Goal: Task Accomplishment & Management: Manage account settings

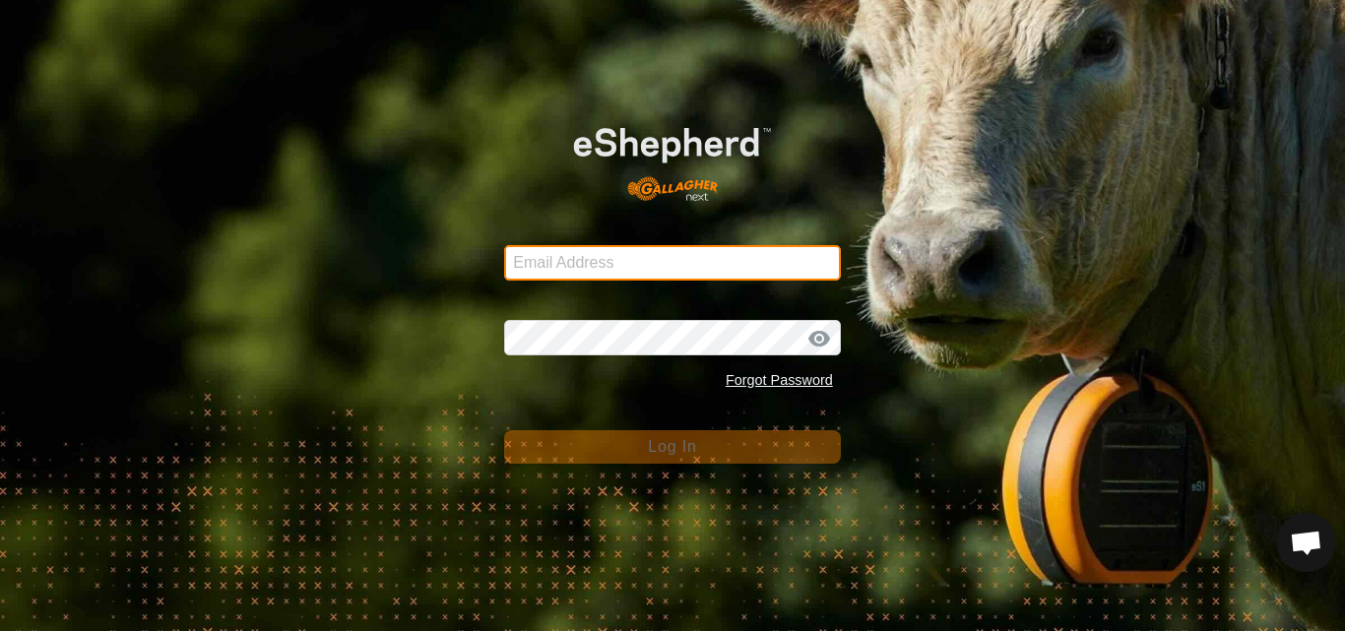
click at [631, 245] on input "Email Address" at bounding box center [672, 262] width 337 height 35
type input "[PERSON_NAME][EMAIL_ADDRESS][DOMAIN_NAME]"
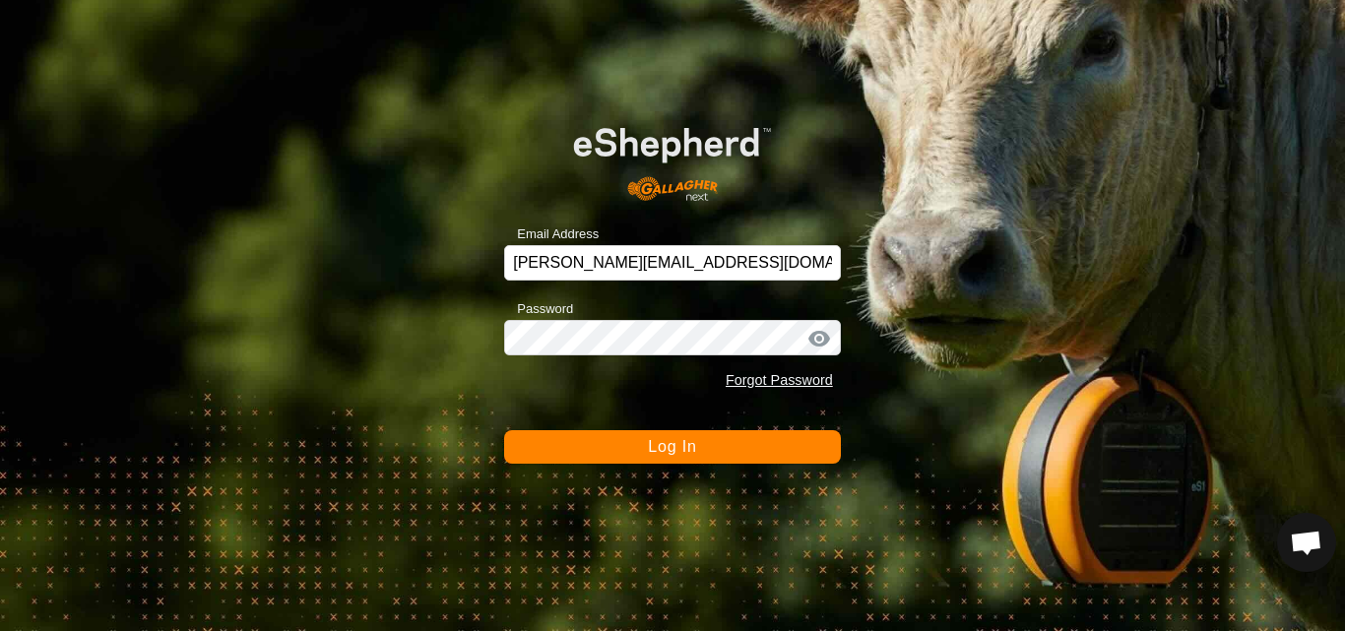
click at [678, 438] on span "Log In" at bounding box center [672, 446] width 48 height 17
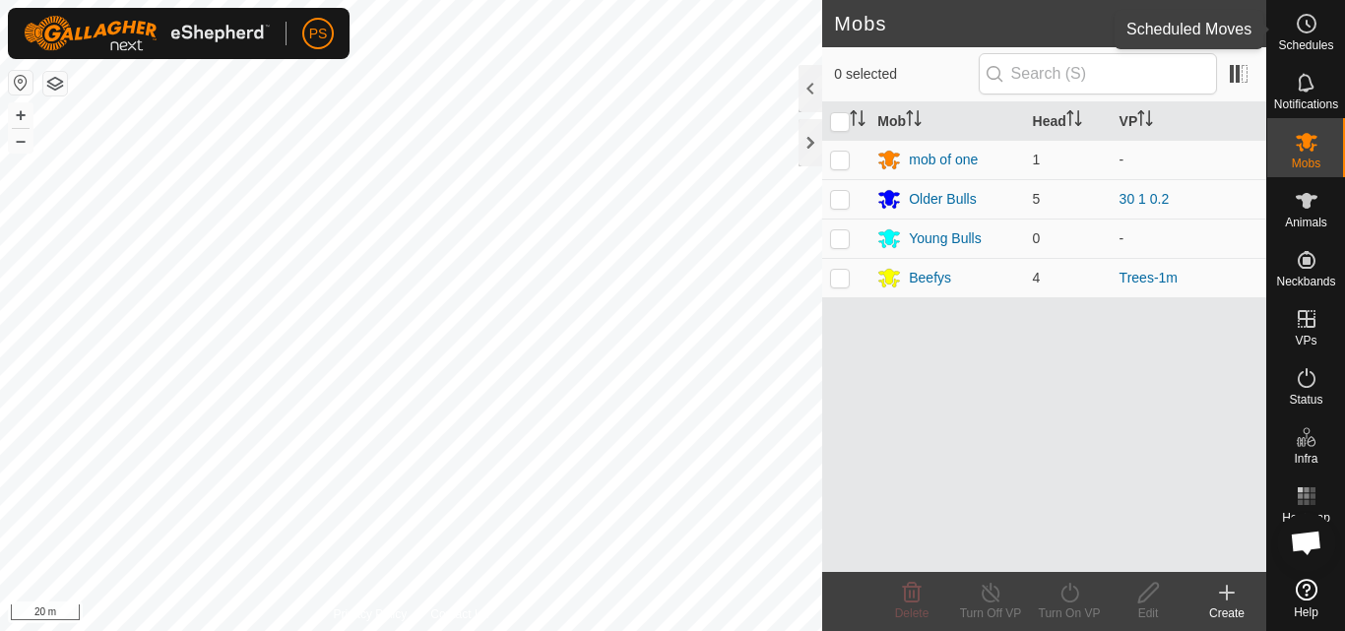
click at [1308, 26] on icon at bounding box center [1307, 24] width 3 height 6
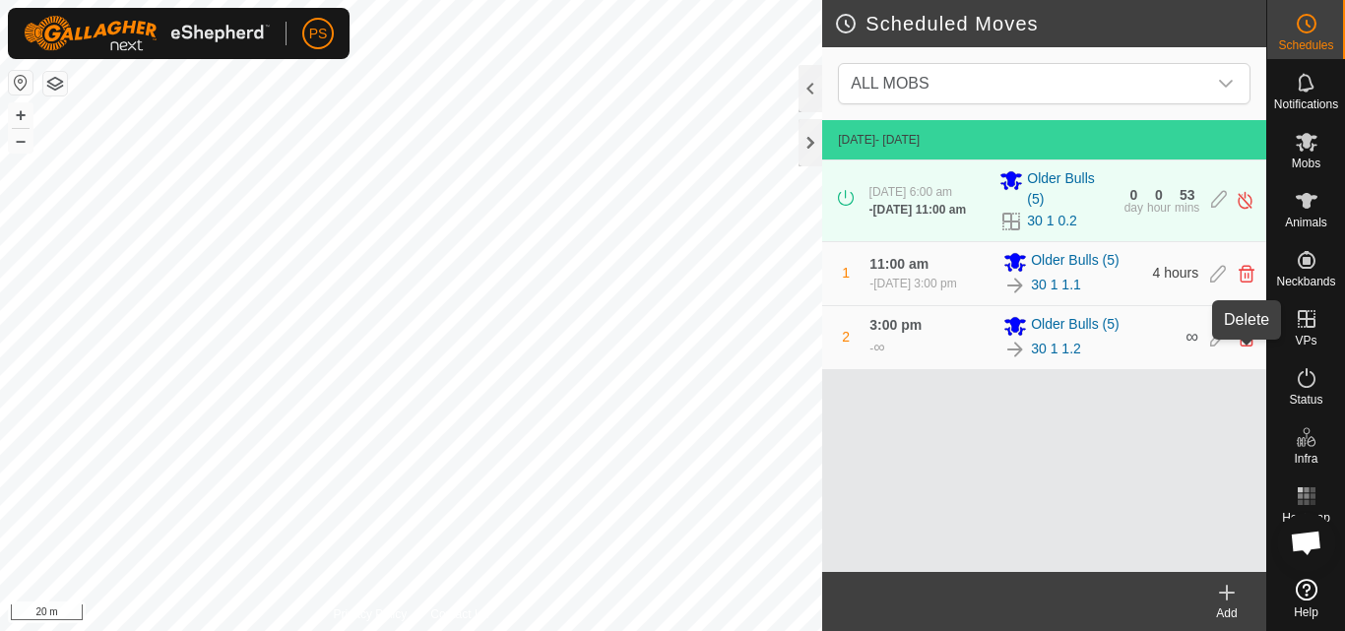
click at [1245, 347] on icon at bounding box center [1246, 338] width 16 height 18
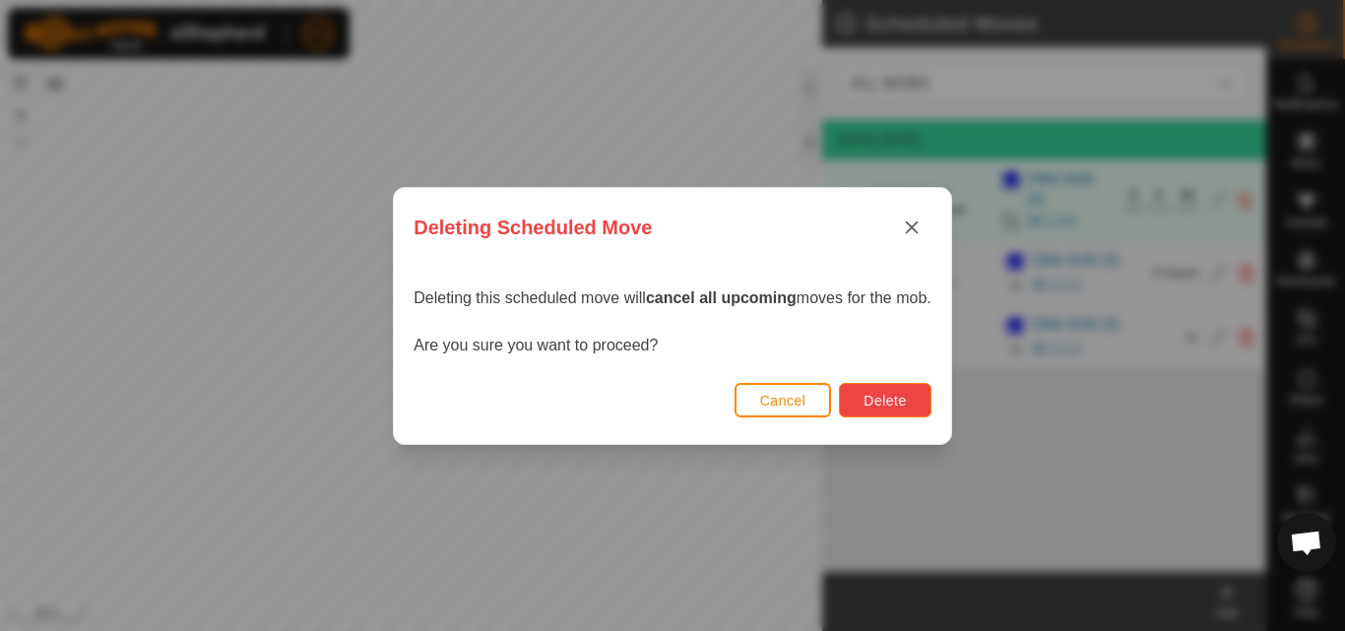
click at [904, 396] on span "Delete" at bounding box center [884, 401] width 42 height 16
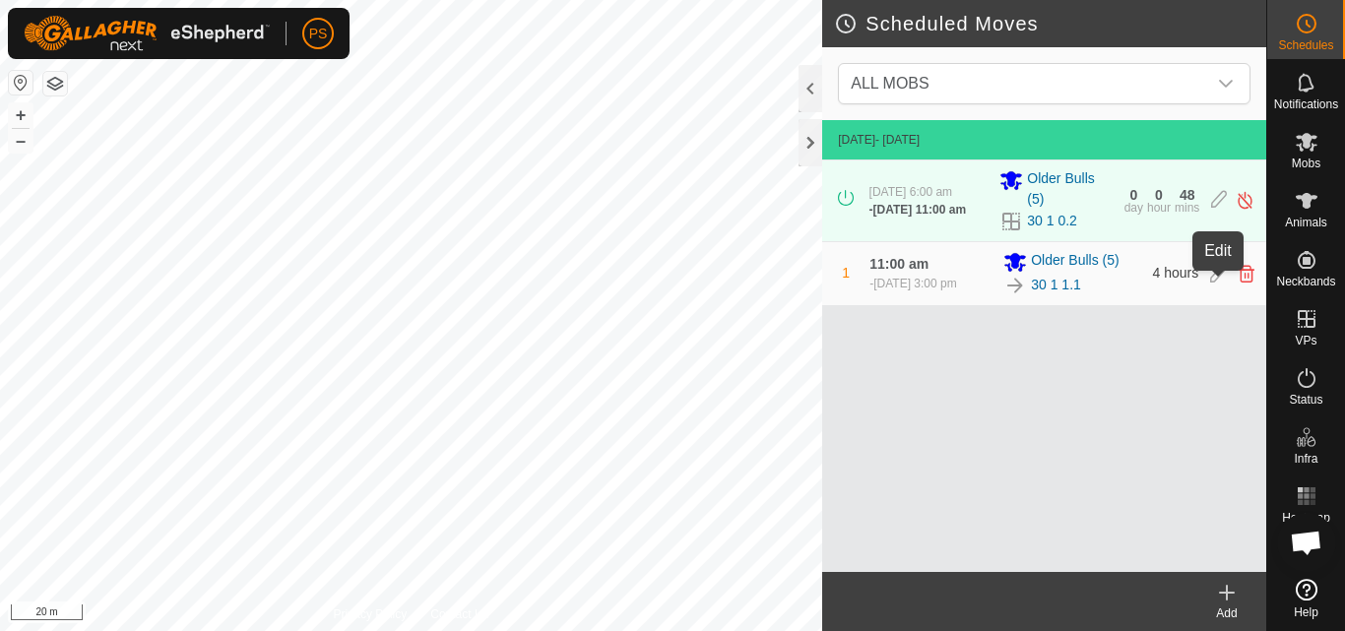
click at [1216, 283] on icon at bounding box center [1218, 274] width 16 height 18
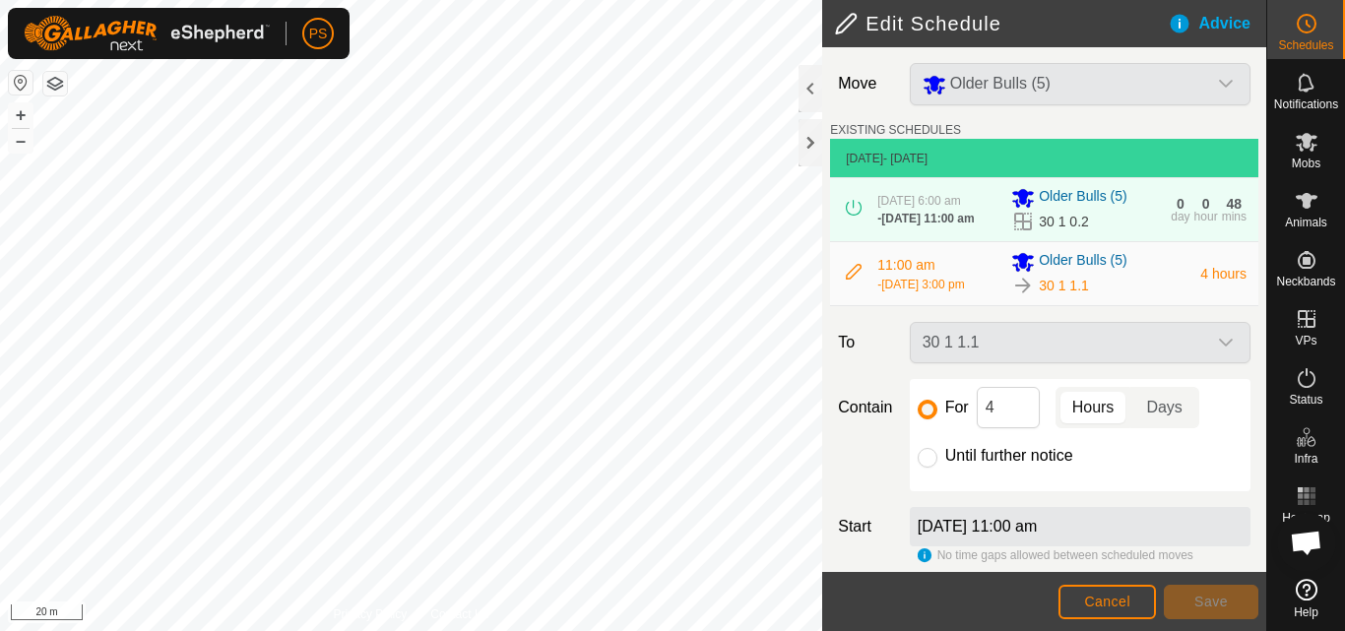
scroll to position [78, 0]
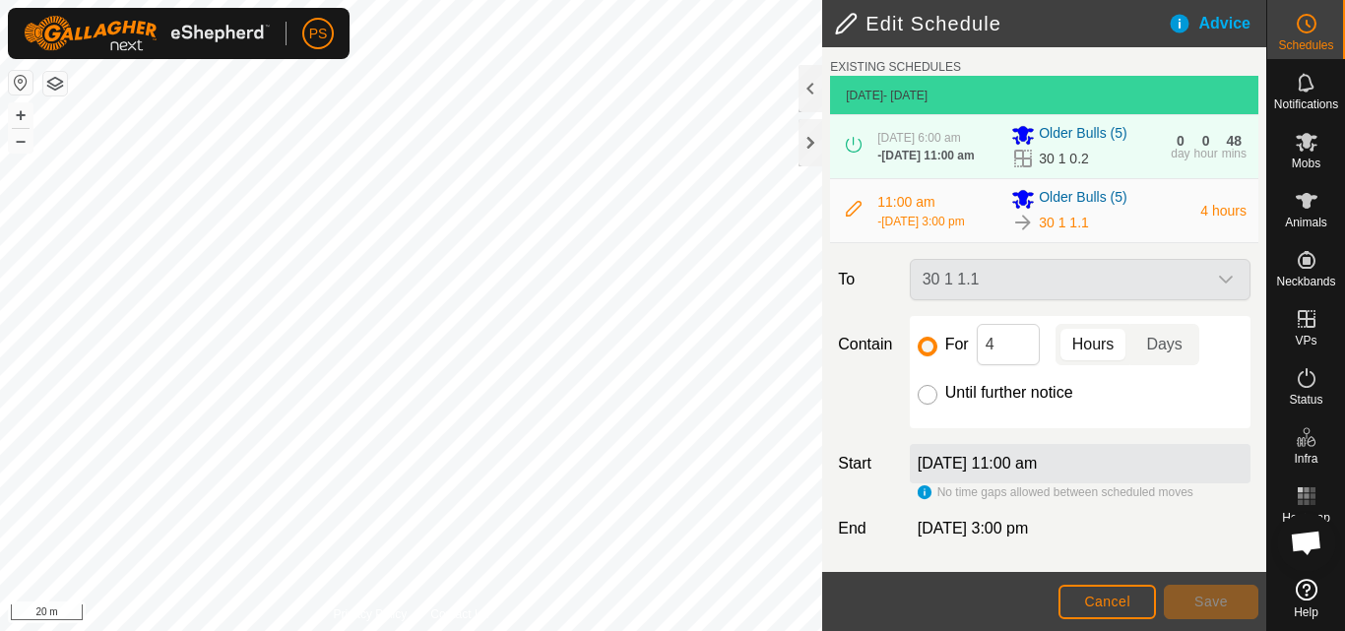
click at [920, 398] on input "Until further notice" at bounding box center [928, 395] width 20 height 20
radio input "true"
click at [1239, 597] on button "Save" at bounding box center [1211, 602] width 95 height 34
